Goal: Find specific page/section: Find specific page/section

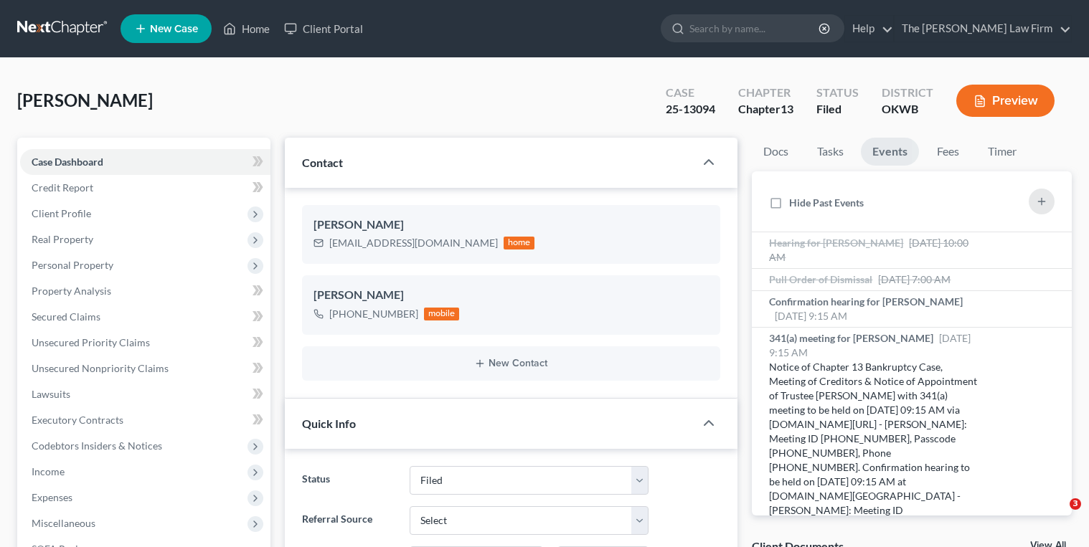
select select "2"
click at [77, 19] on link at bounding box center [63, 29] width 92 height 26
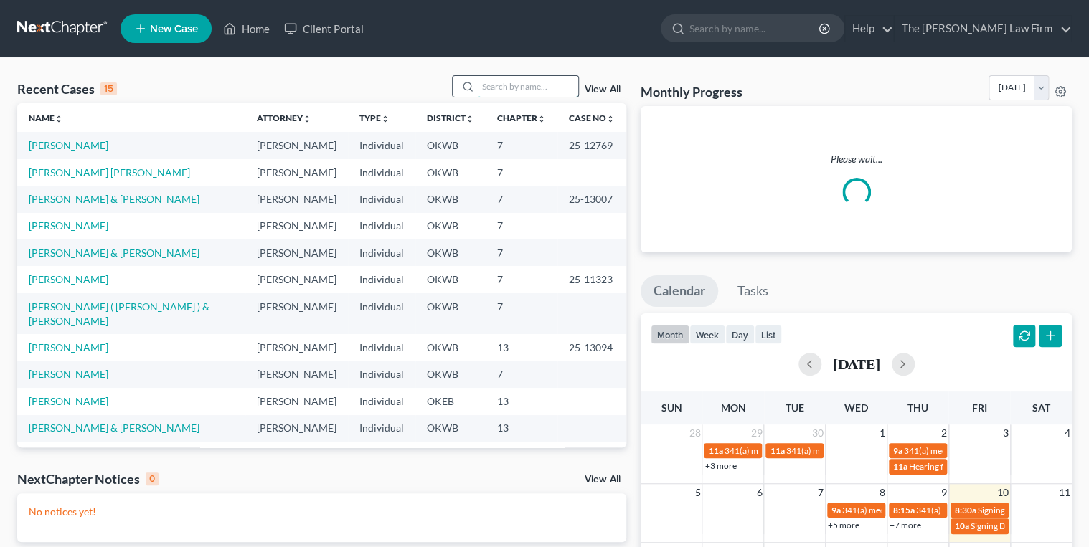
click at [514, 80] on input "search" at bounding box center [528, 86] width 100 height 21
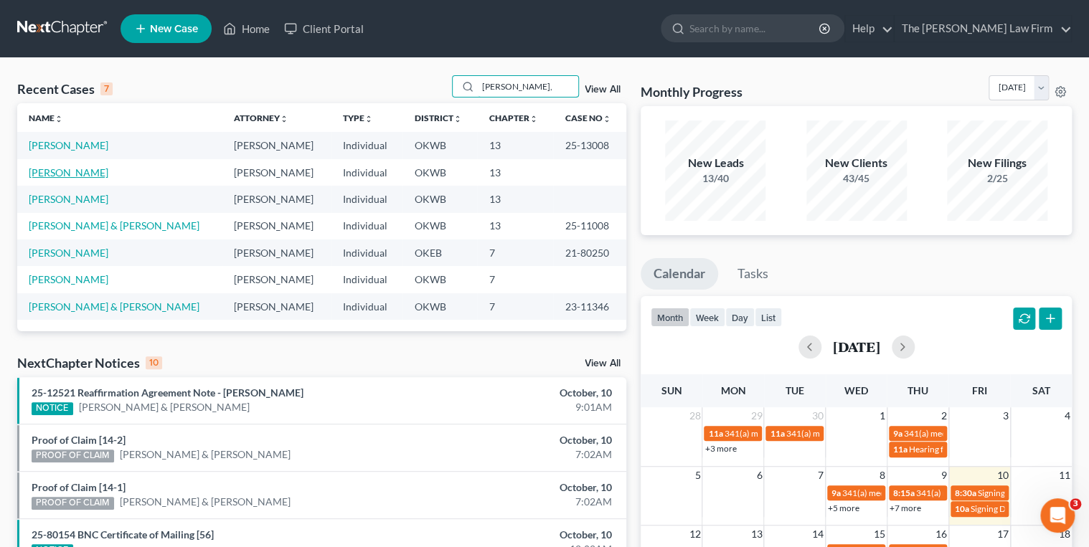
type input "Moore,"
click at [81, 174] on link "[PERSON_NAME]" at bounding box center [69, 172] width 80 height 12
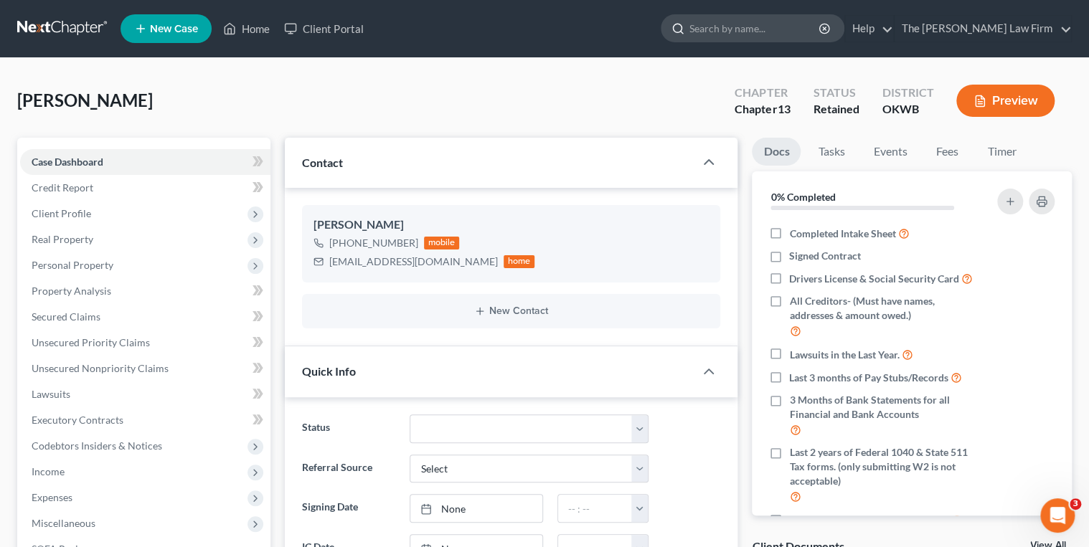
click at [770, 30] on input "search" at bounding box center [754, 28] width 131 height 27
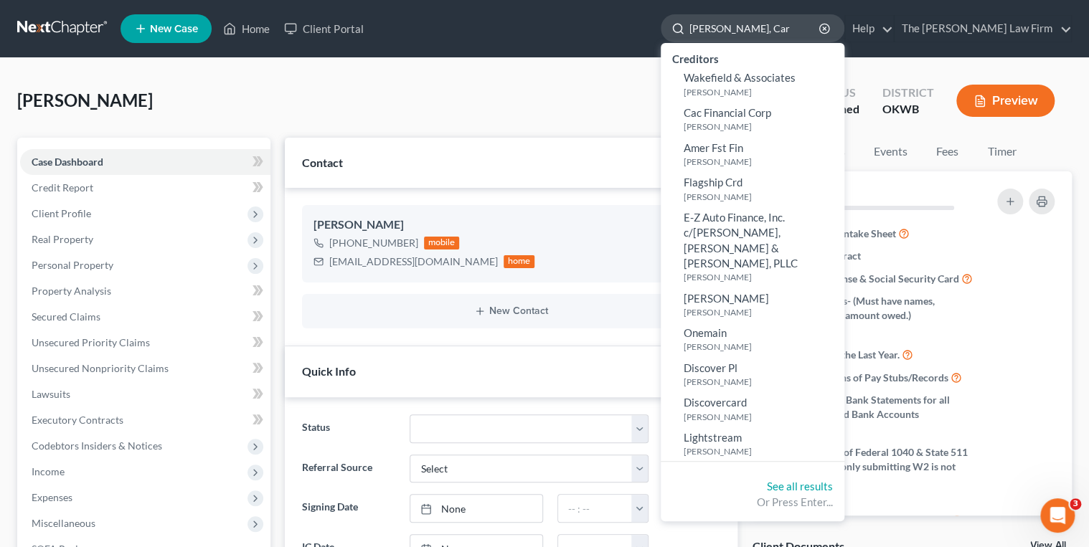
type input "Baxter, Cara"
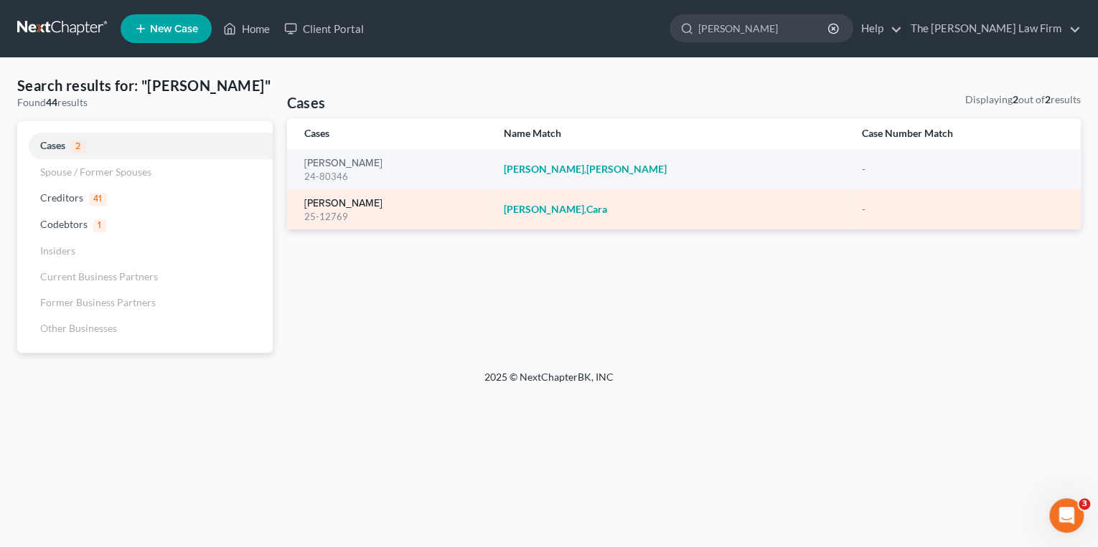
click at [341, 205] on link "Baxter, Cara" at bounding box center [343, 204] width 78 height 10
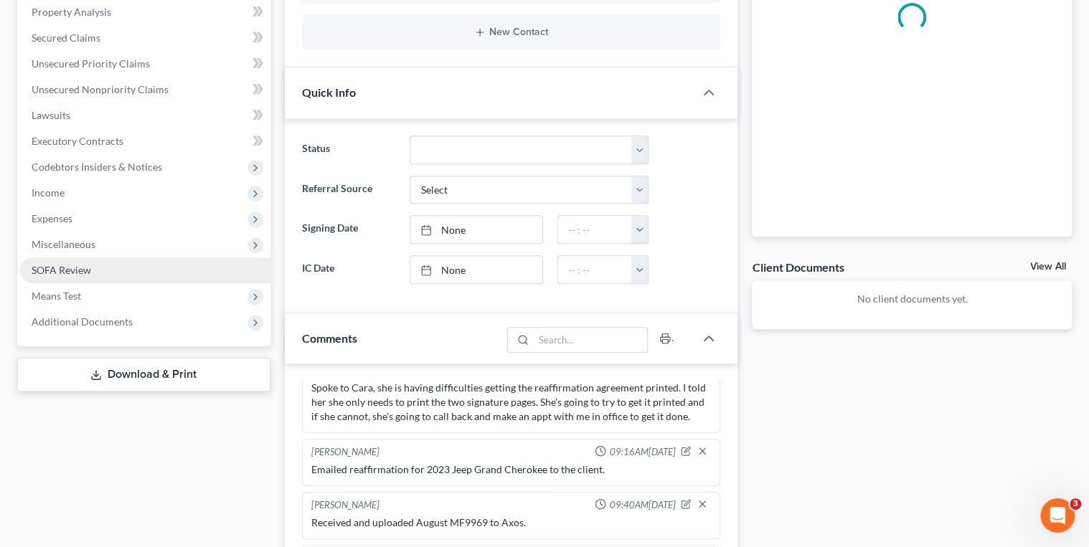
scroll to position [287, 0]
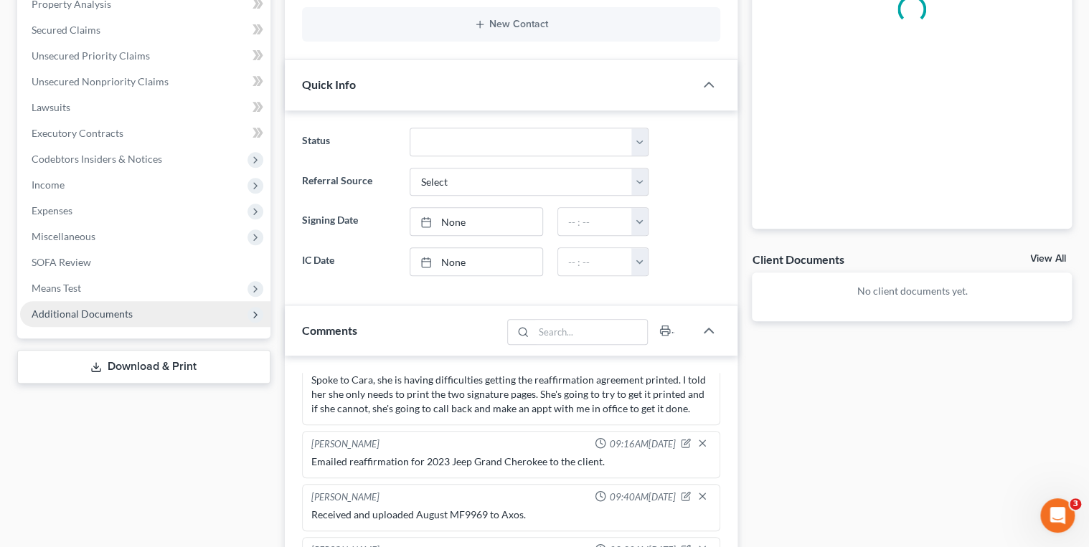
click at [134, 311] on span "Additional Documents" at bounding box center [145, 314] width 250 height 26
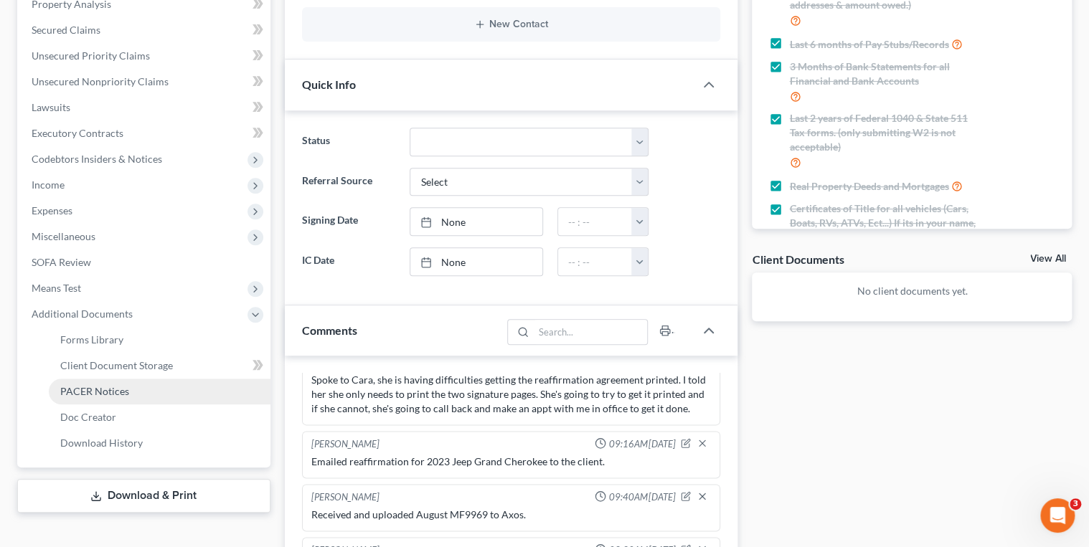
click at [119, 389] on span "PACER Notices" at bounding box center [94, 391] width 69 height 12
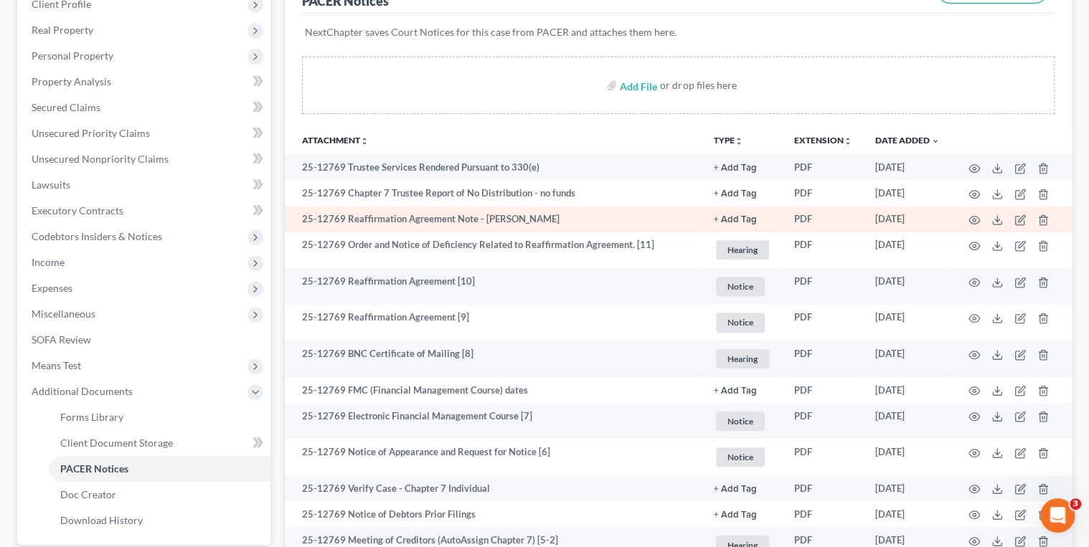
scroll to position [230, 0]
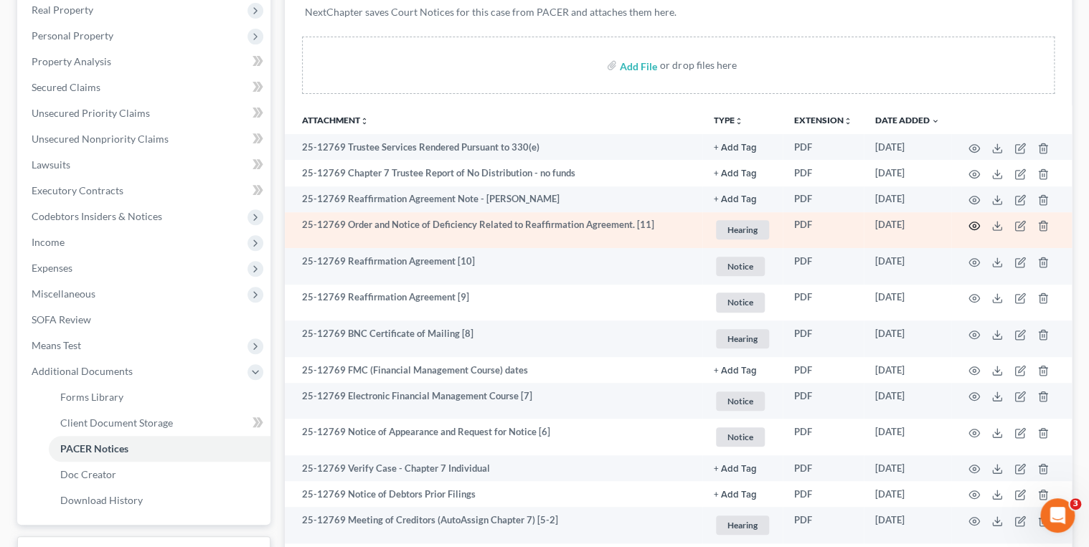
click at [973, 226] on circle "button" at bounding box center [974, 226] width 3 height 3
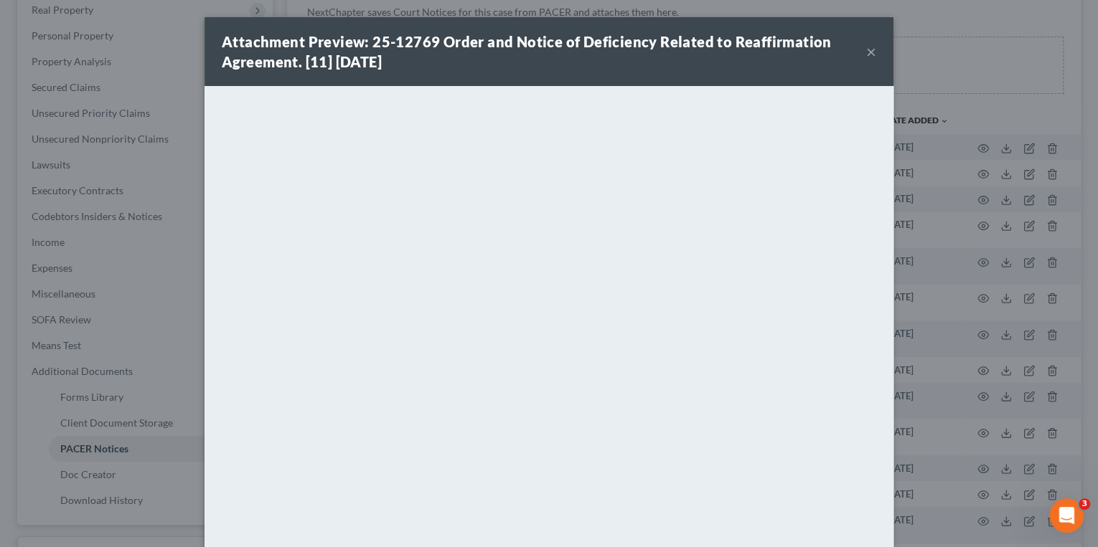
click at [867, 55] on button "×" at bounding box center [871, 51] width 10 height 17
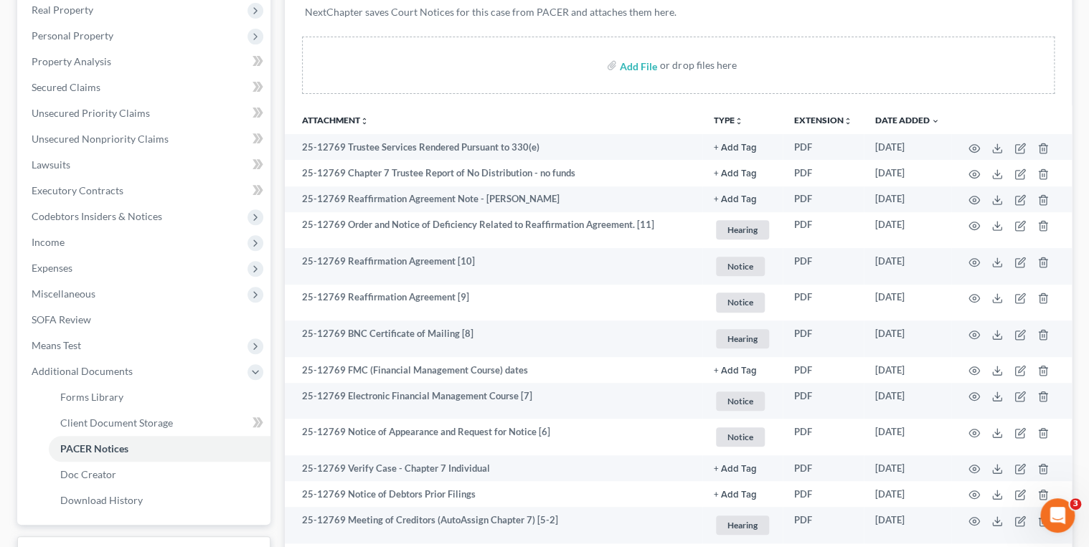
scroll to position [0, 0]
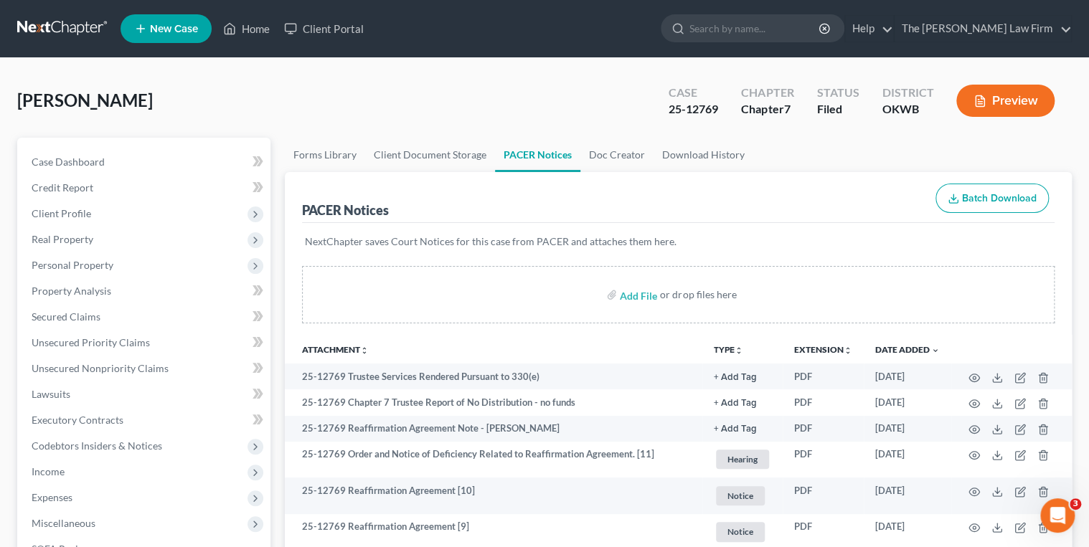
click at [55, 28] on link at bounding box center [63, 29] width 92 height 26
